Goal: Transaction & Acquisition: Purchase product/service

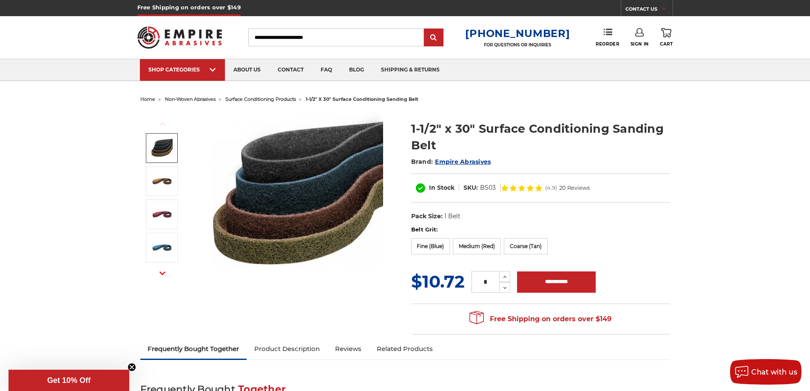
click at [286, 99] on span "surface conditioning products" at bounding box center [260, 99] width 71 height 6
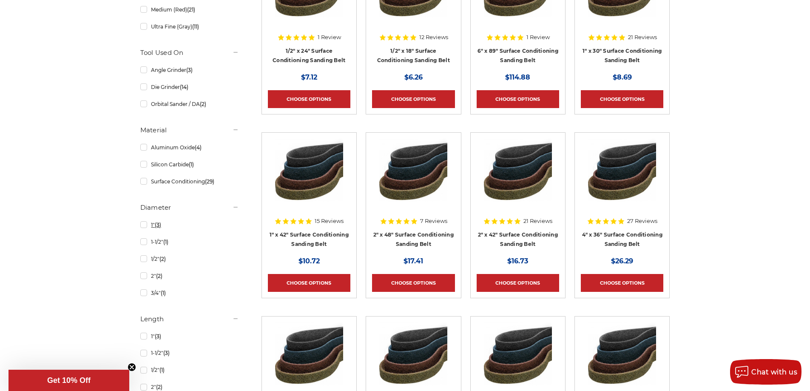
scroll to position [255, 0]
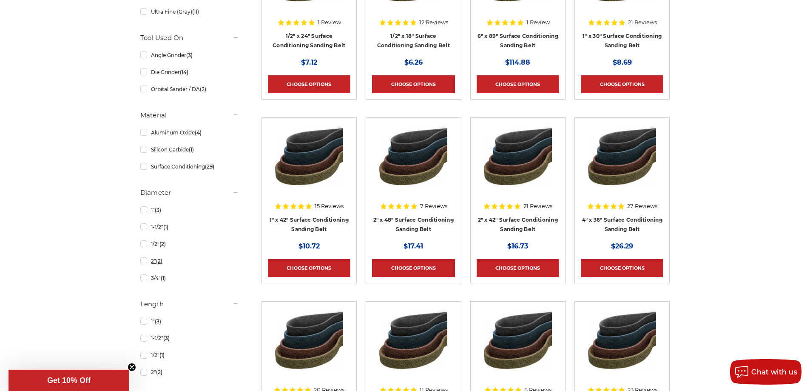
click at [151, 263] on link "2" (2)" at bounding box center [189, 260] width 99 height 15
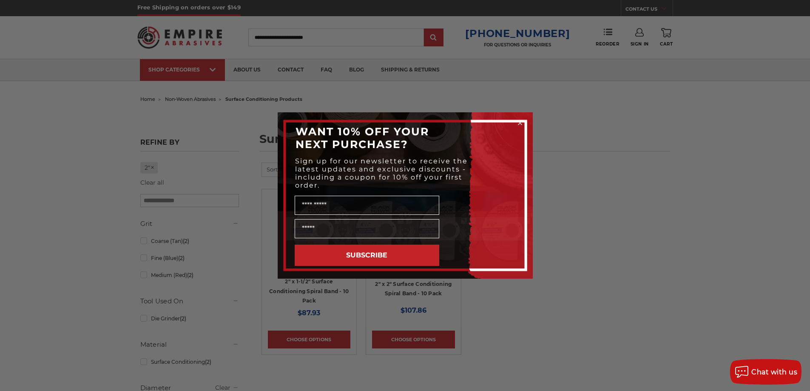
click at [521, 123] on circle "Close dialog" at bounding box center [520, 123] width 8 height 8
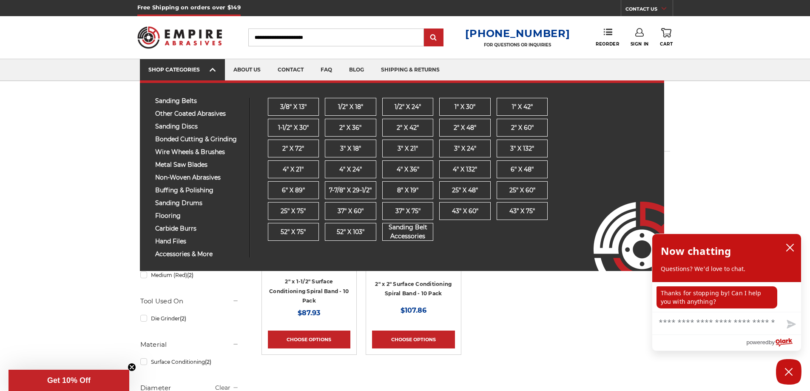
click at [216, 75] on link "SHOP CATEGORIES" at bounding box center [182, 70] width 85 height 22
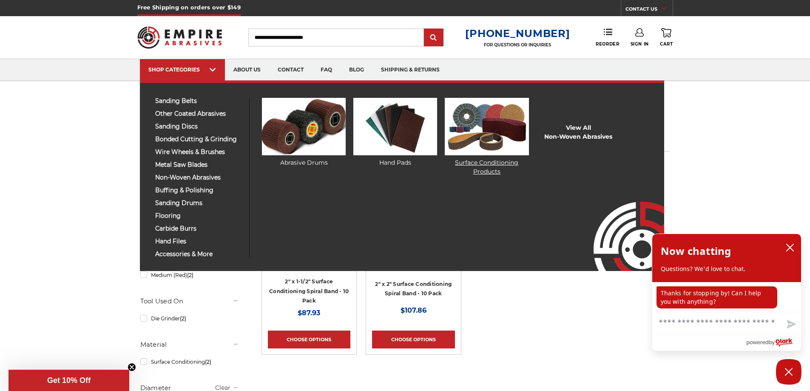
click at [503, 169] on link "Surface Conditioning Products" at bounding box center [487, 137] width 84 height 78
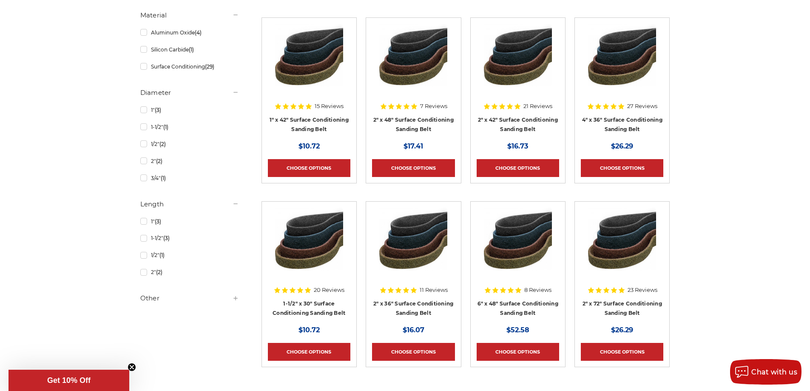
scroll to position [340, 0]
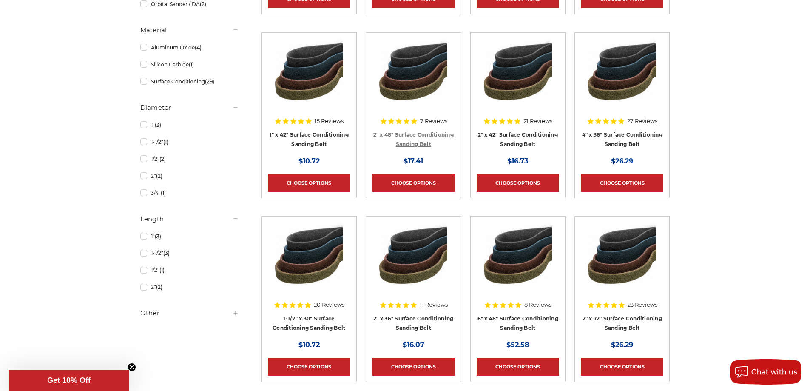
click at [411, 145] on link "2" x 48" Surface Conditioning Sanding Belt" at bounding box center [413, 139] width 80 height 16
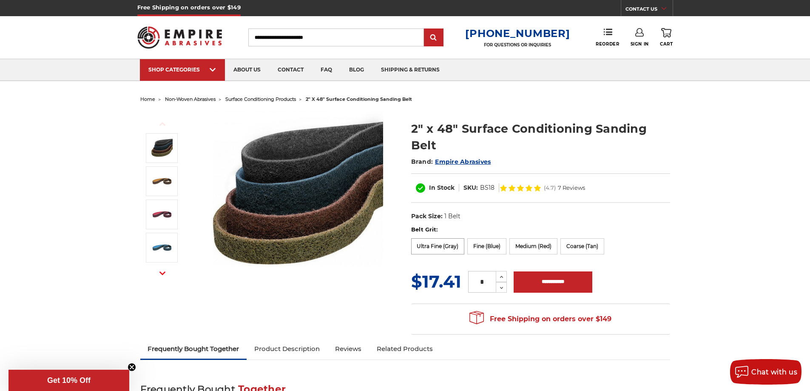
click at [449, 244] on label "Ultra Fine (Gray)" at bounding box center [438, 246] width 54 height 16
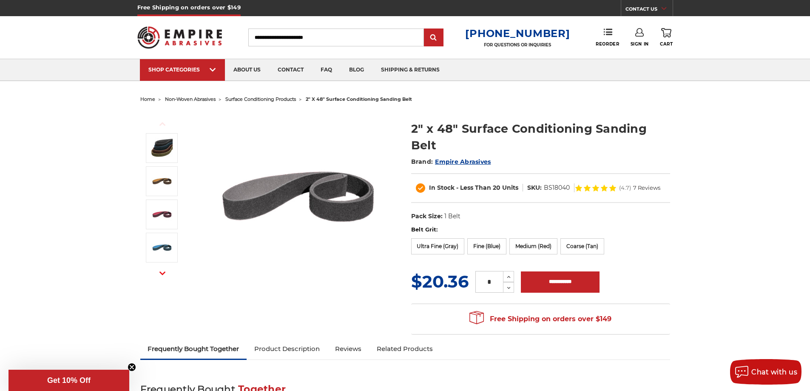
click at [264, 188] on img at bounding box center [298, 196] width 170 height 170
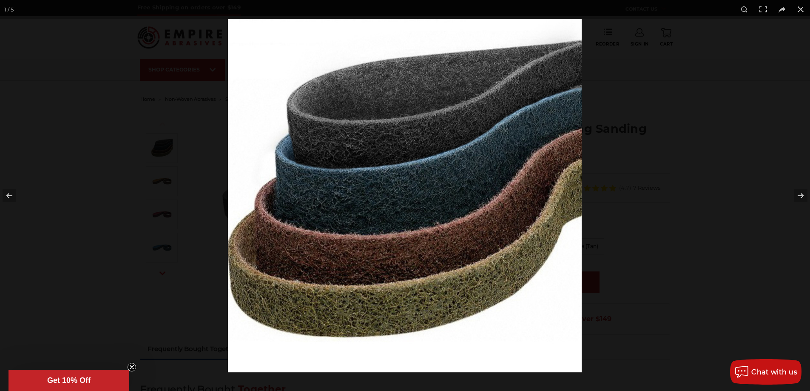
click at [372, 190] on img at bounding box center [405, 195] width 354 height 353
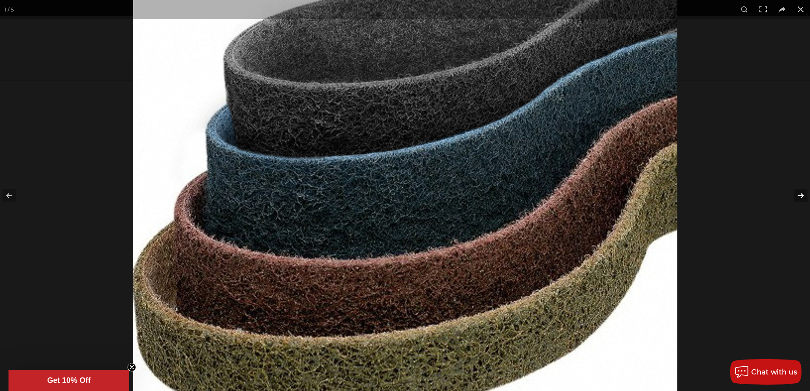
click at [797, 200] on button at bounding box center [795, 195] width 30 height 43
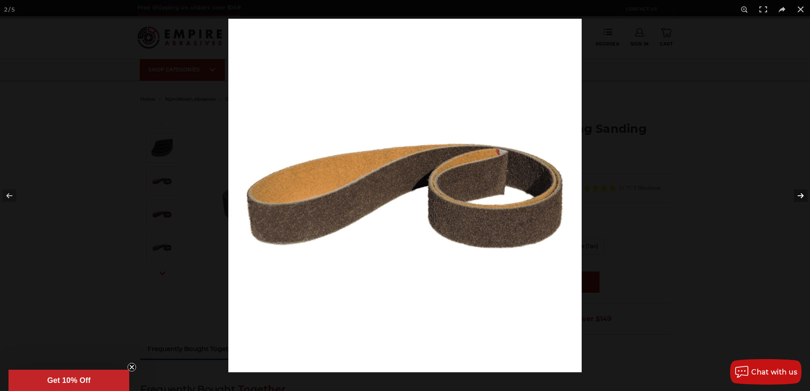
click at [797, 200] on button at bounding box center [795, 195] width 30 height 43
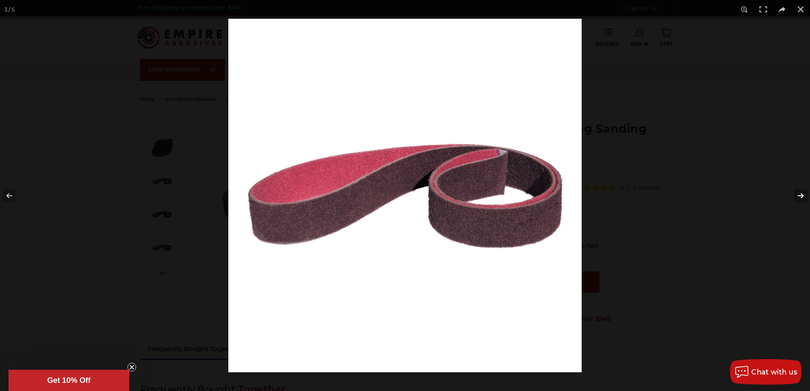
click at [797, 200] on button at bounding box center [795, 195] width 30 height 43
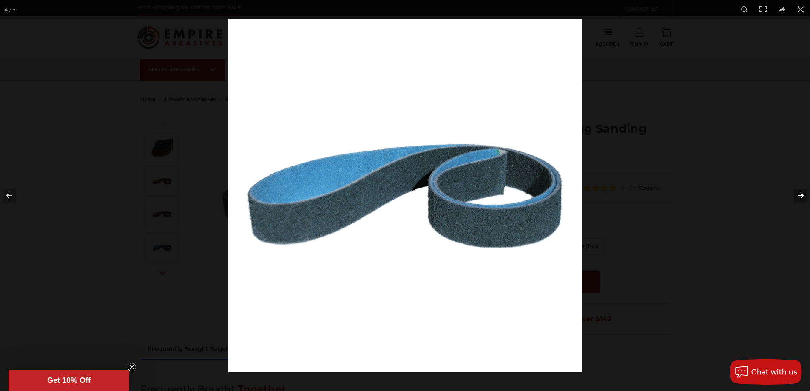
click at [797, 200] on button at bounding box center [795, 195] width 30 height 43
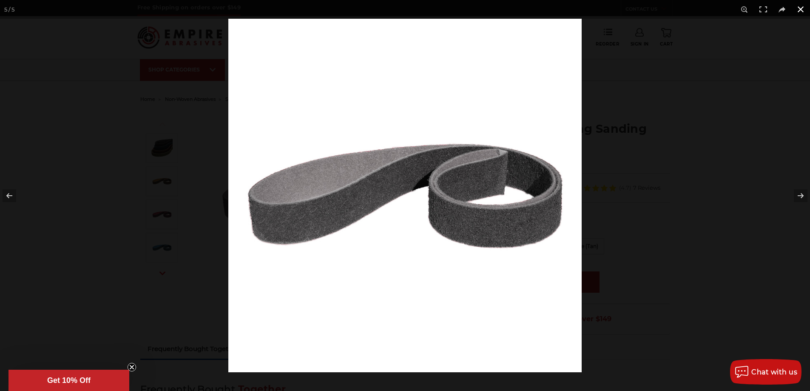
click at [798, 12] on button at bounding box center [800, 9] width 19 height 19
